Goal: Navigation & Orientation: Find specific page/section

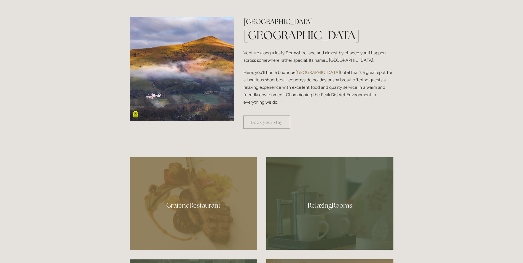
scroll to position [276, 0]
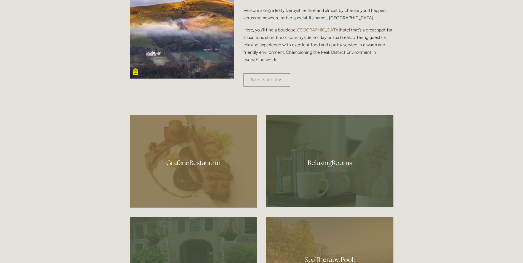
click at [178, 161] on div at bounding box center [193, 161] width 127 height 93
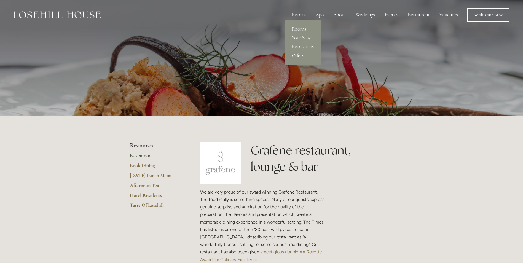
click at [302, 27] on link "Rooms" at bounding box center [303, 29] width 36 height 9
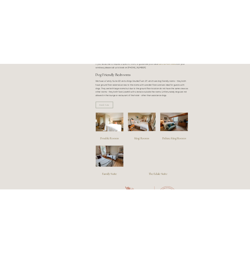
scroll to position [326, 0]
